Goal: Book appointment/travel/reservation

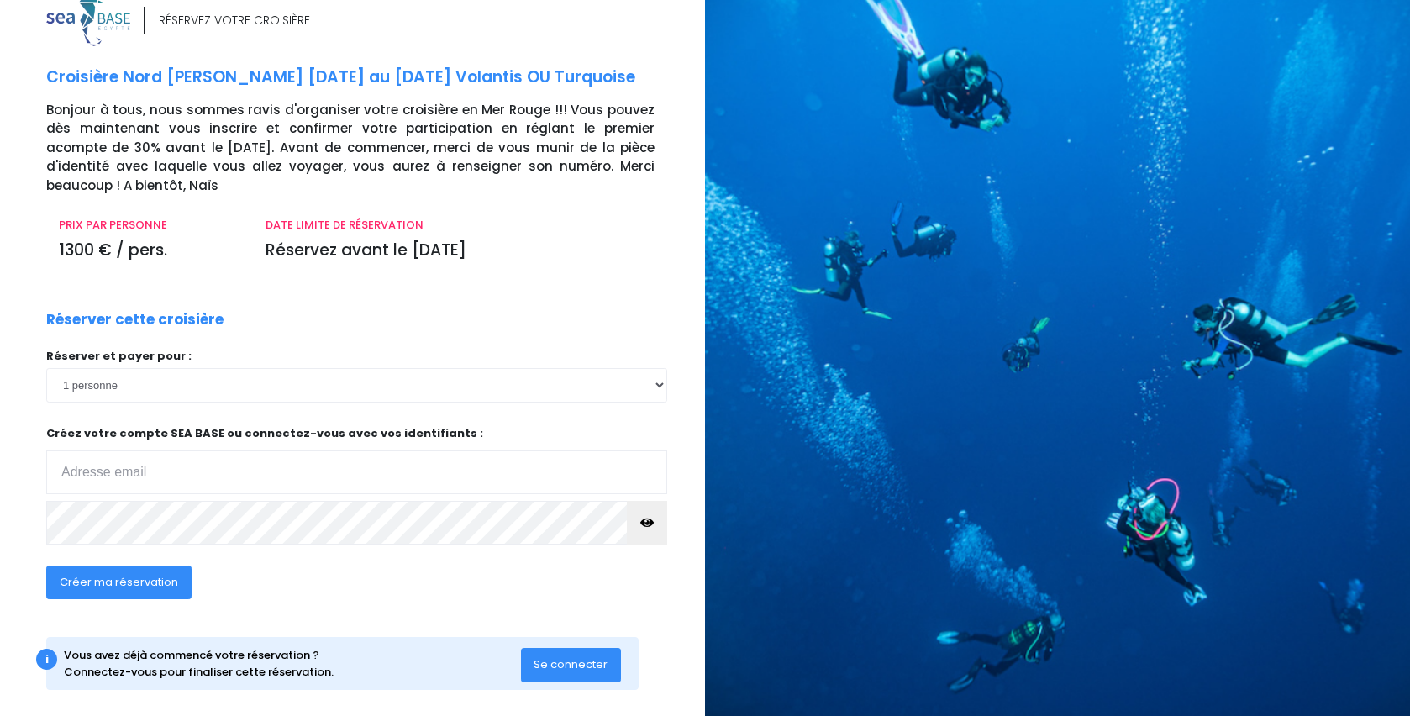
scroll to position [45, 0]
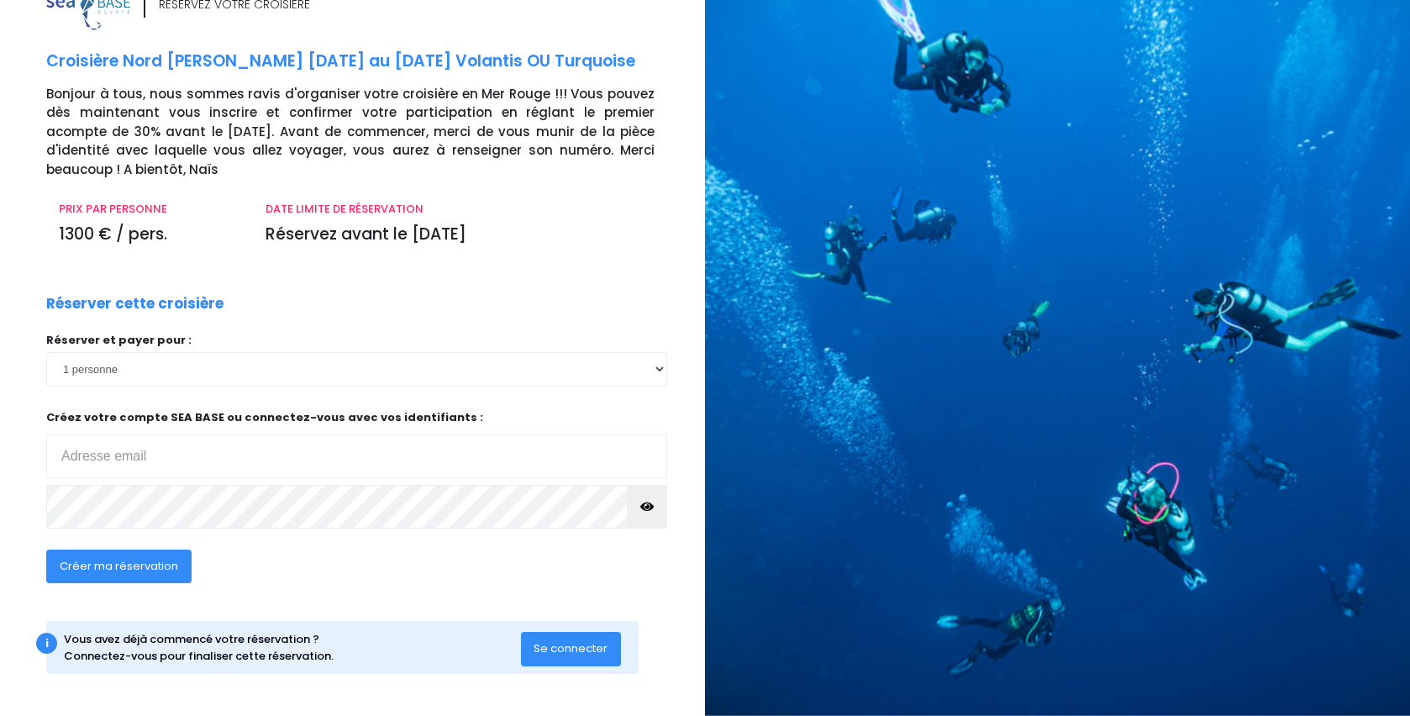
click at [71, 457] on input "email" at bounding box center [356, 456] width 621 height 44
type input "pascale.bellut@gmail.com"
click at [568, 643] on span "Se connecter" at bounding box center [571, 648] width 74 height 16
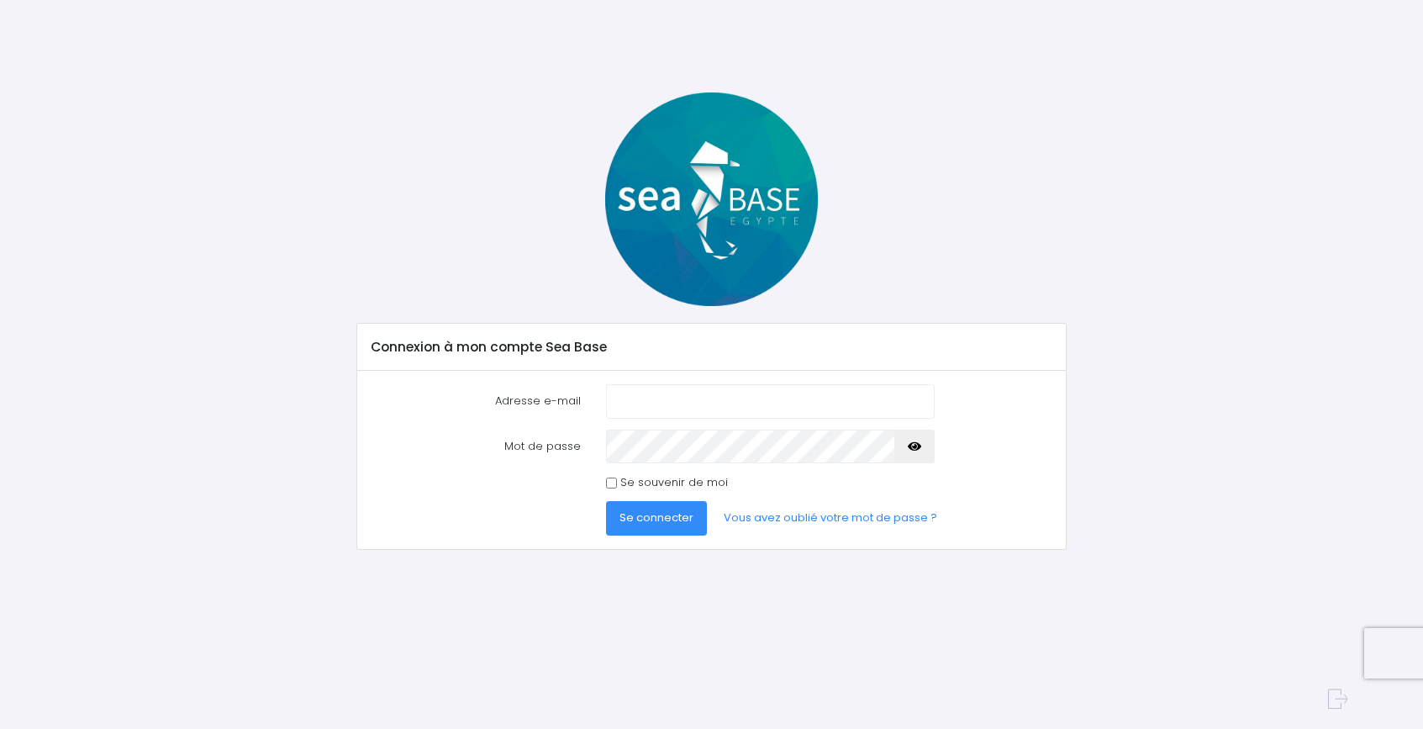
click at [631, 398] on input "Adresse e-mail" at bounding box center [770, 401] width 328 height 34
type input "[EMAIL_ADDRESS][DOMAIN_NAME]"
click at [606, 477] on input "Se souvenir de moi" at bounding box center [611, 482] width 11 height 11
checkbox input "true"
click at [637, 516] on span "Se connecter" at bounding box center [656, 517] width 74 height 16
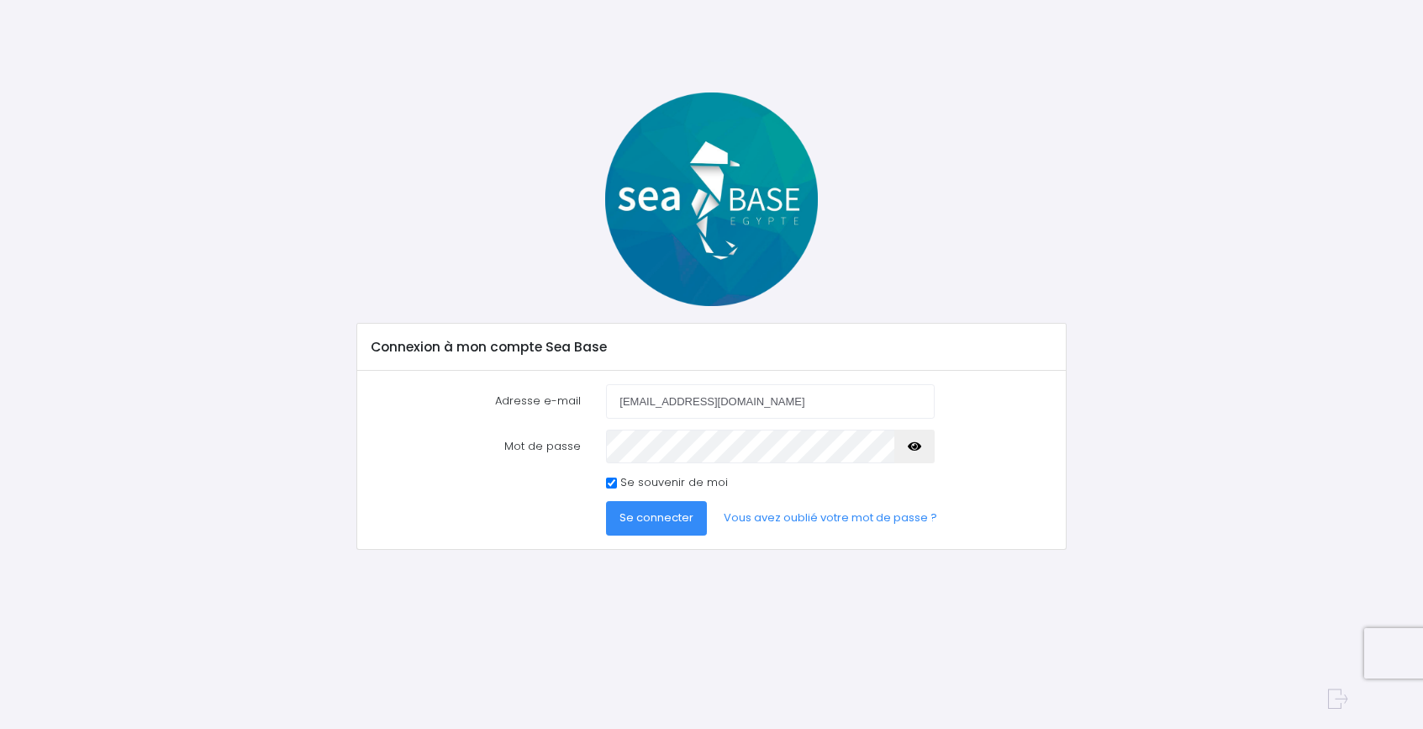
click at [657, 507] on button "Se connecter" at bounding box center [656, 518] width 101 height 34
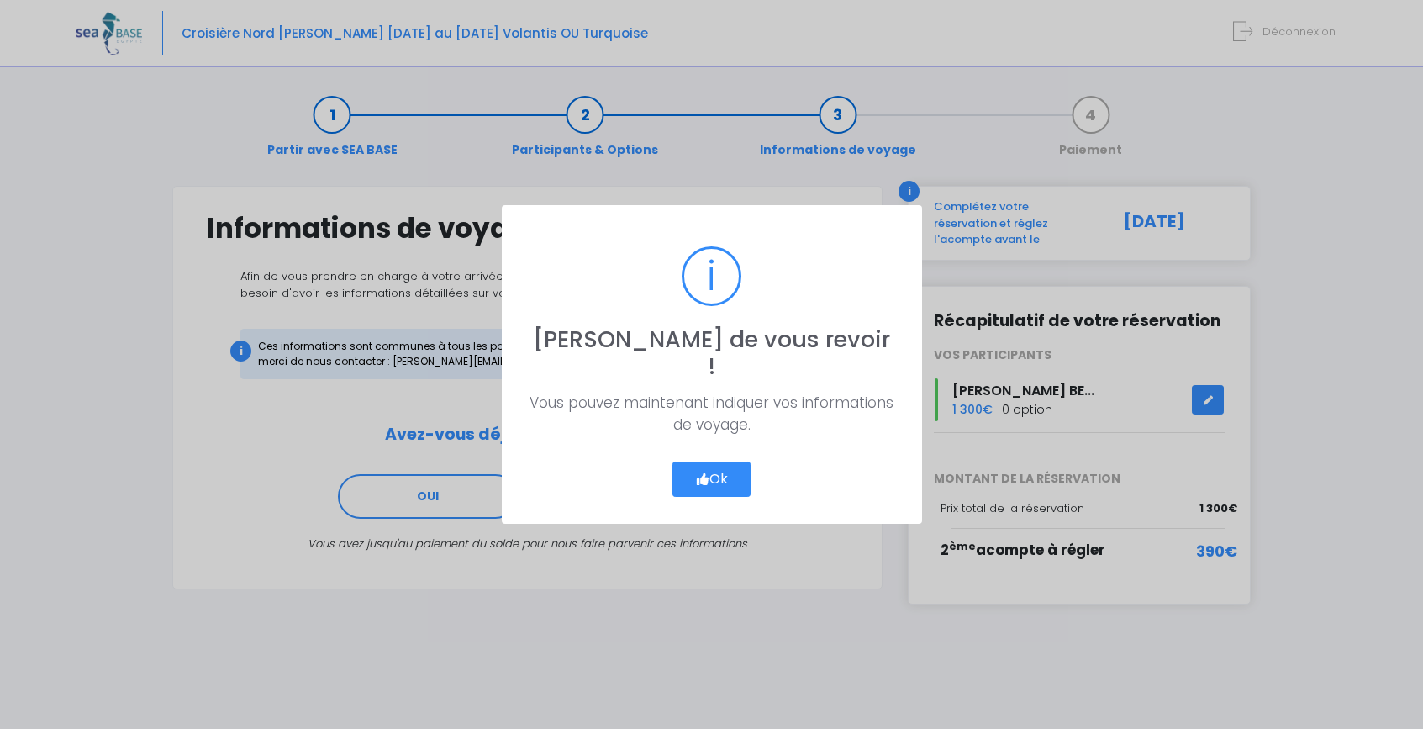
click at [713, 461] on button "Ok" at bounding box center [711, 478] width 79 height 35
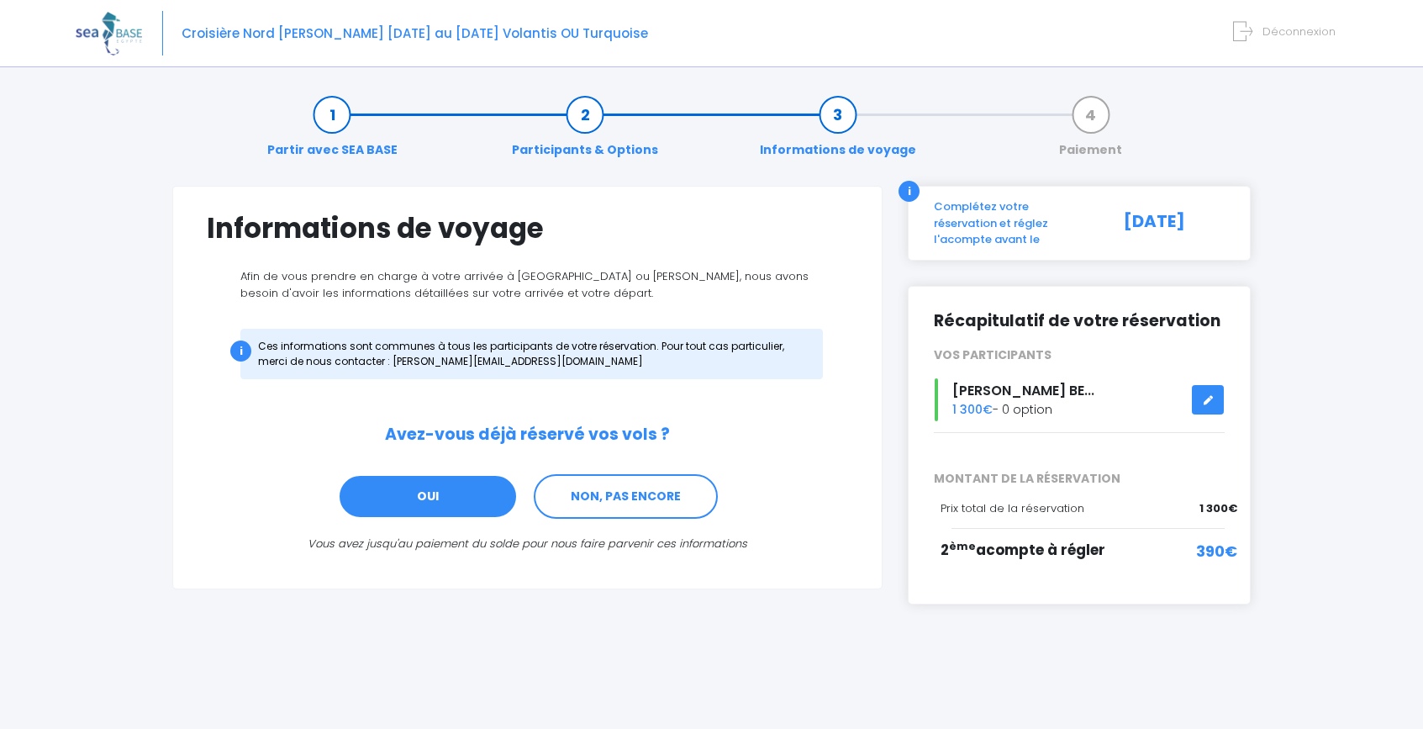
click at [398, 492] on link "OUI" at bounding box center [428, 496] width 180 height 45
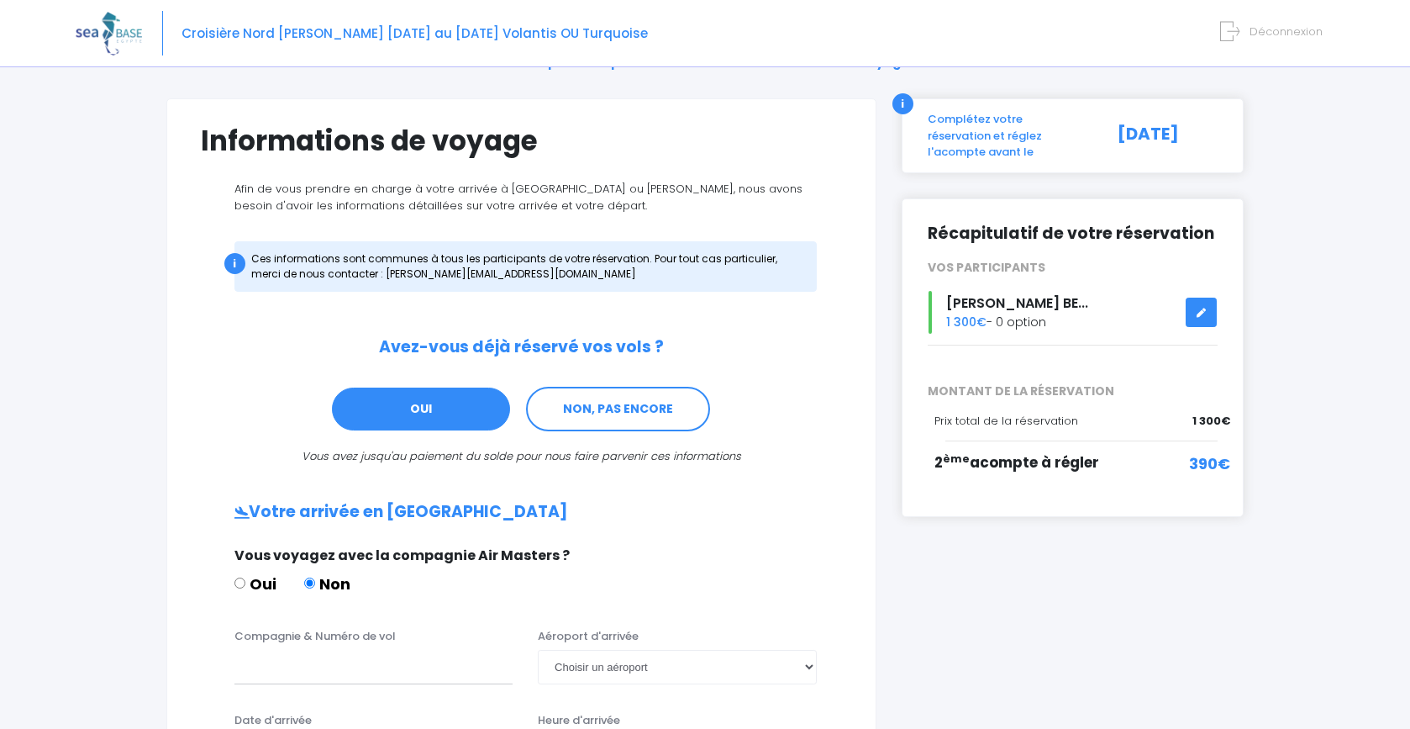
scroll to position [86, 0]
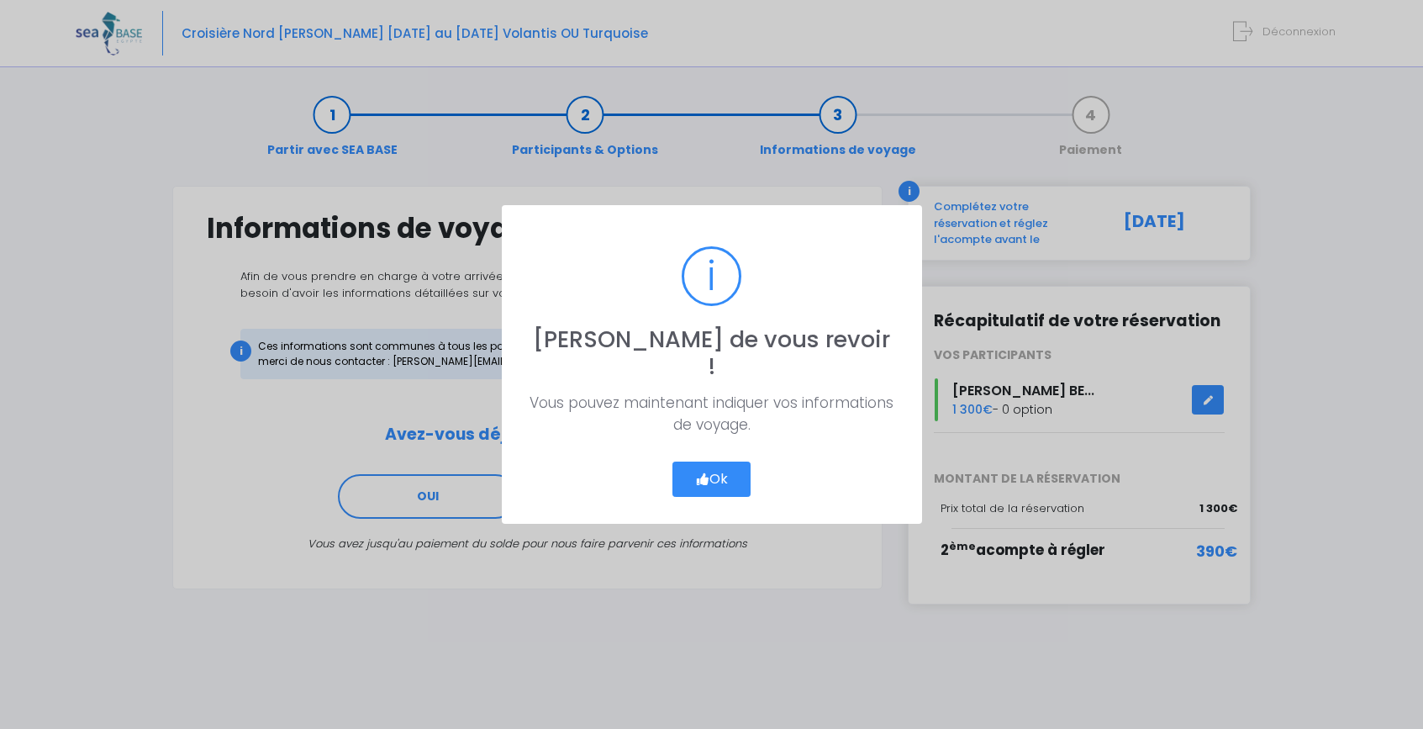
click at [719, 463] on button "Ok" at bounding box center [711, 478] width 79 height 35
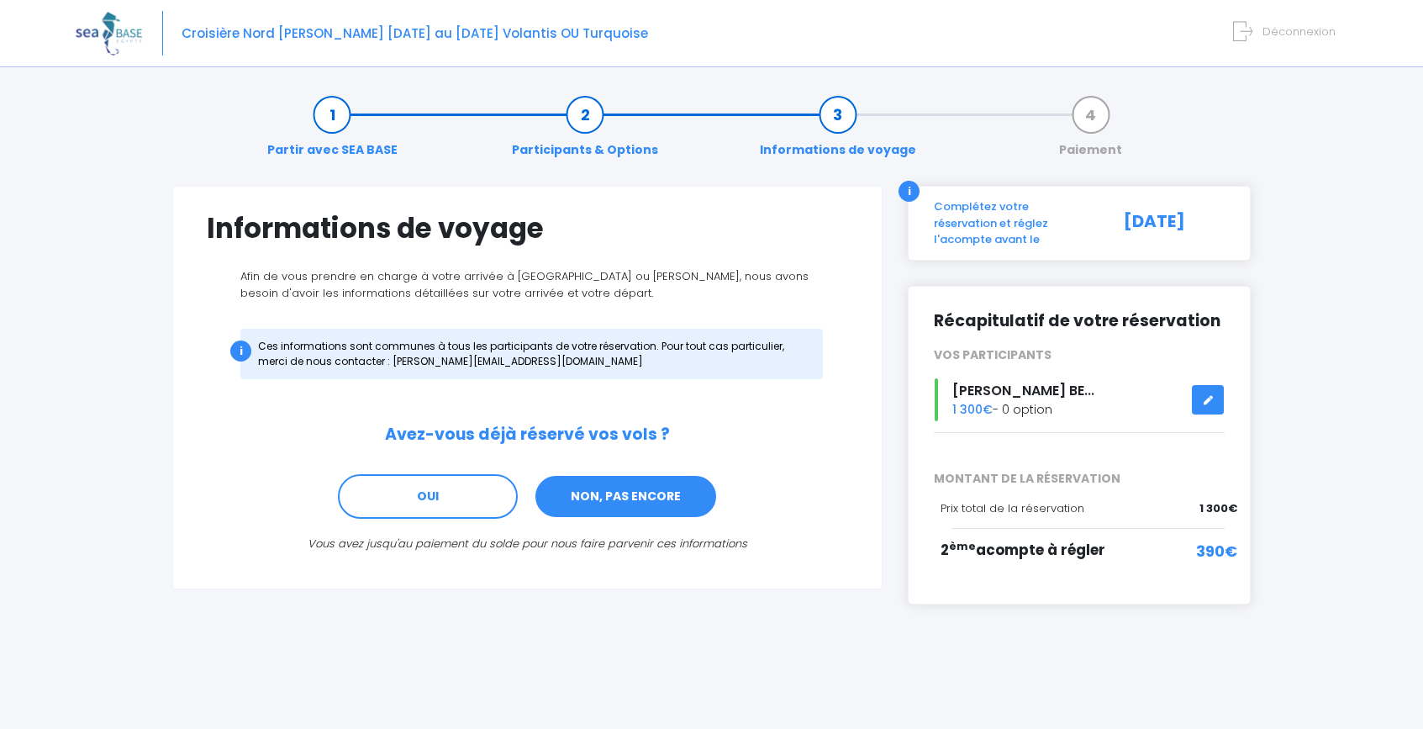
click at [639, 502] on link "NON, PAS ENCORE" at bounding box center [626, 496] width 184 height 45
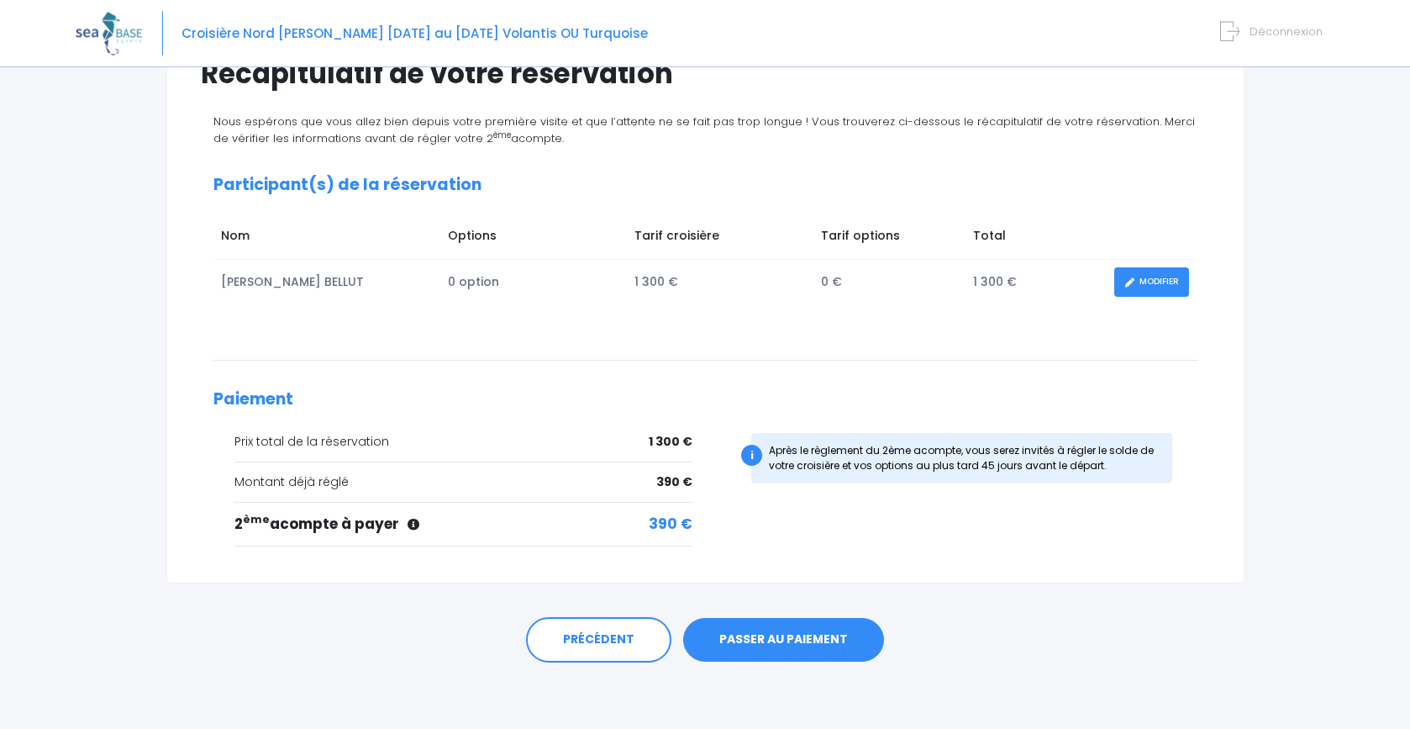
scroll to position [155, 0]
click at [744, 629] on link "PASSER AU PAIEMENT" at bounding box center [783, 639] width 201 height 44
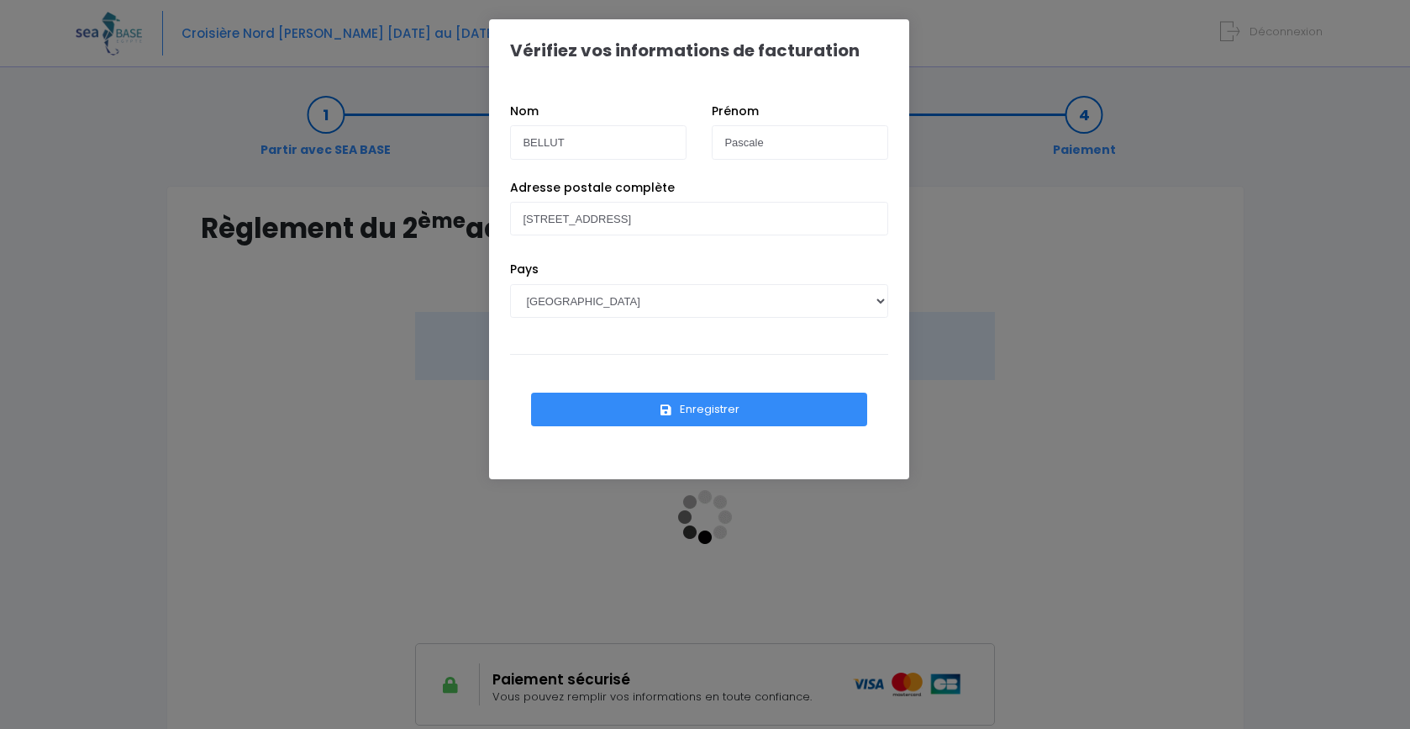
click at [723, 408] on button "Enregistrer" at bounding box center [699, 409] width 336 height 34
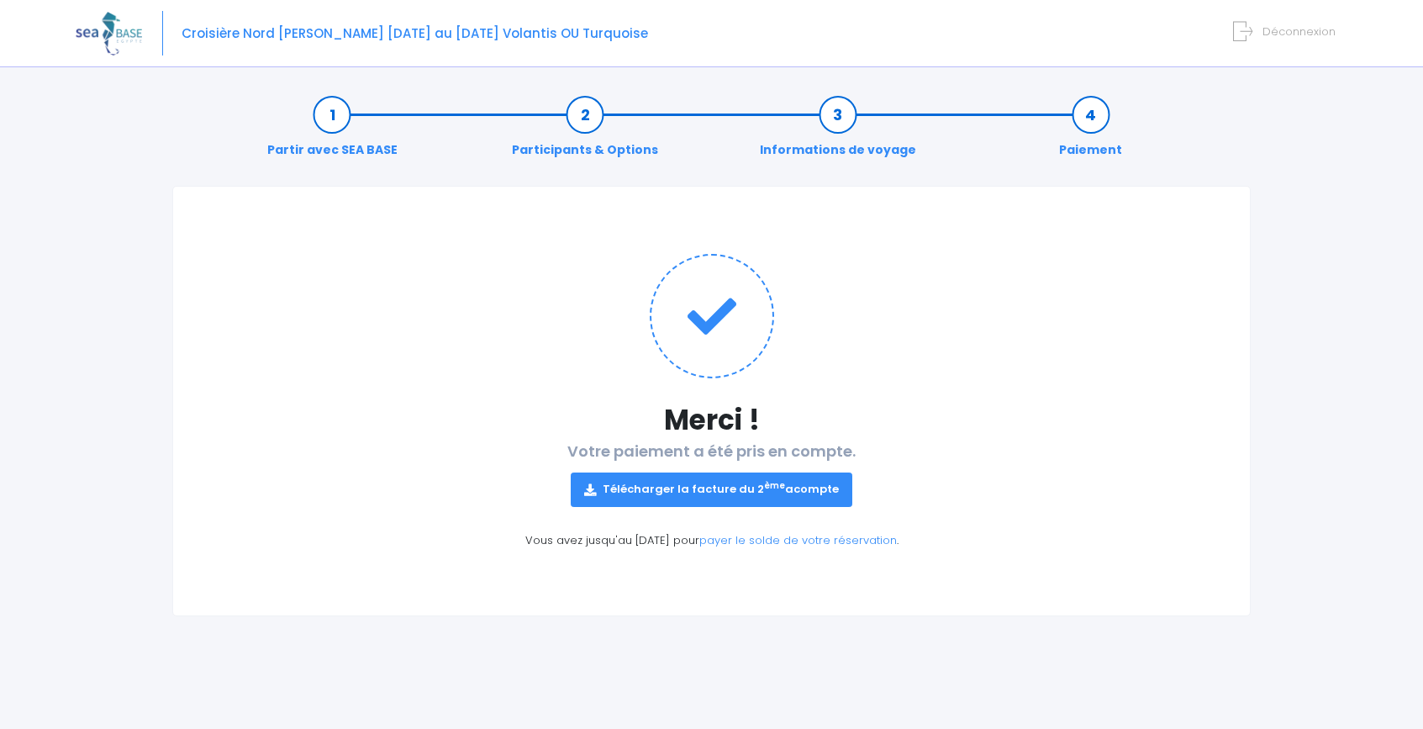
click at [749, 494] on link "Télécharger la facture du 2 ème acompte" at bounding box center [711, 489] width 281 height 34
